Goal: Transaction & Acquisition: Purchase product/service

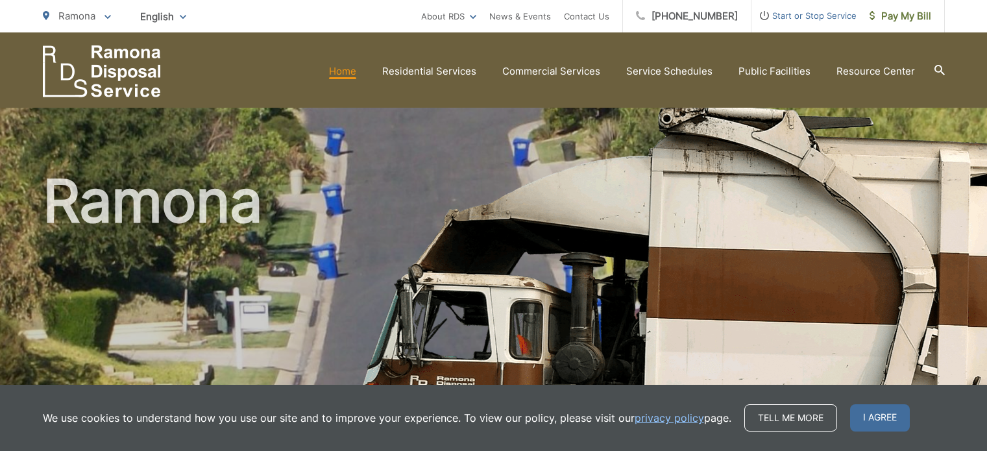
scroll to position [485, 0]
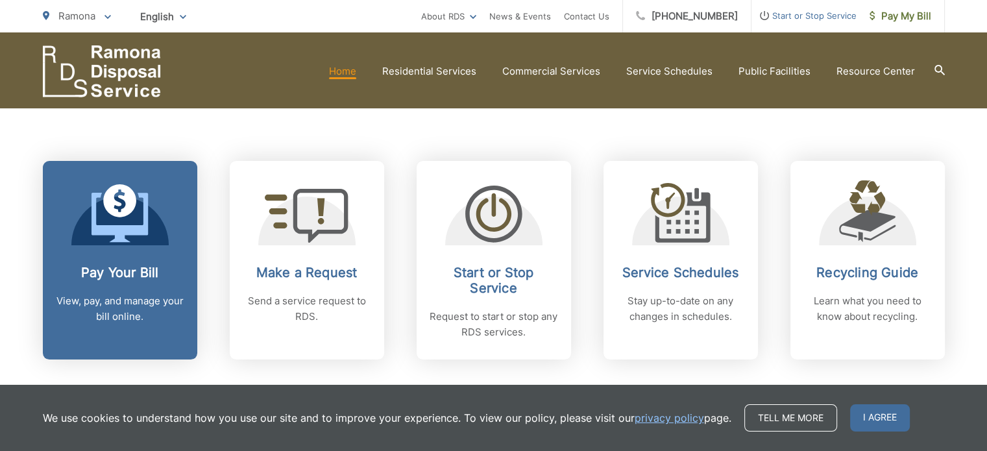
click at [166, 243] on div at bounding box center [119, 212] width 97 height 65
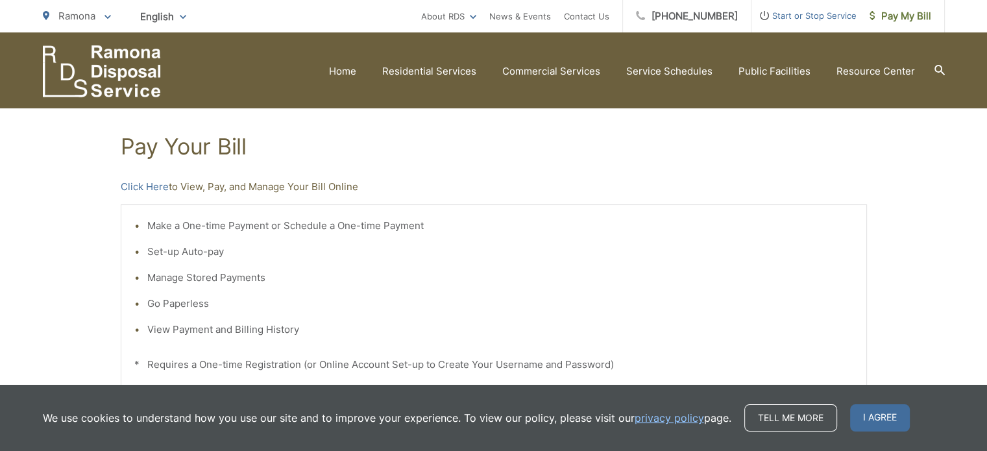
scroll to position [196, 0]
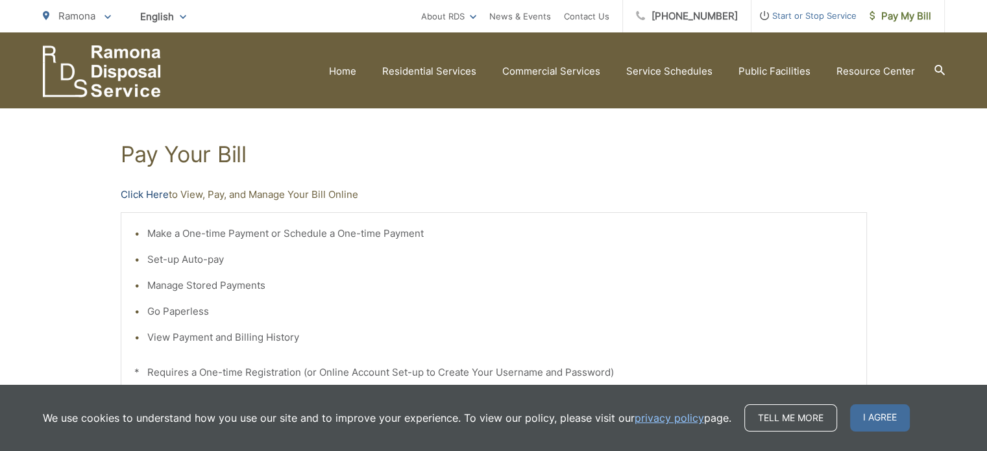
click at [139, 193] on link "Click Here" at bounding box center [145, 195] width 48 height 16
